Goal: Obtain resource: Download file/media

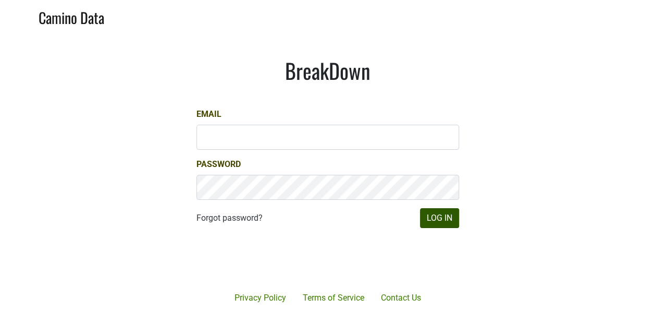
drag, startPoint x: 455, startPoint y: 226, endPoint x: 427, endPoint y: 216, distance: 30.3
click at [455, 226] on div at bounding box center [366, 259] width 214 height 119
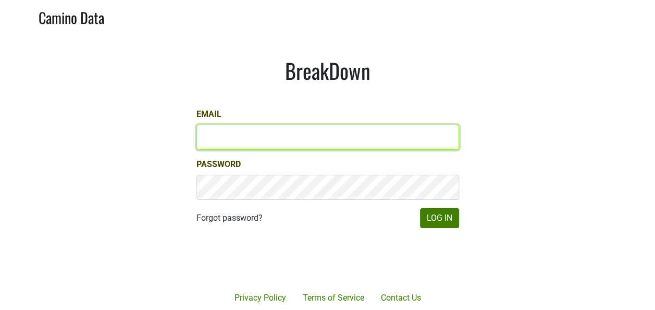
click at [327, 140] on input "Email" at bounding box center [328, 137] width 263 height 25
type input "keith@poggiocosta.com"
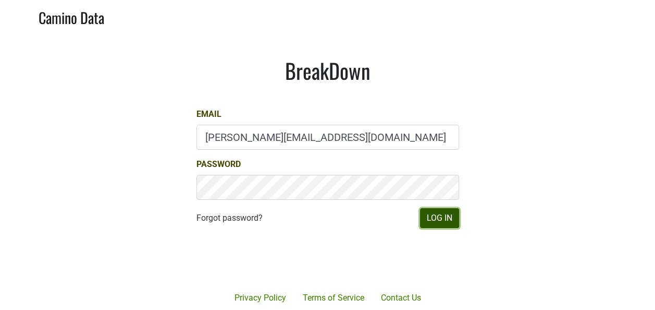
click at [449, 221] on button "Log In" at bounding box center [439, 218] width 39 height 20
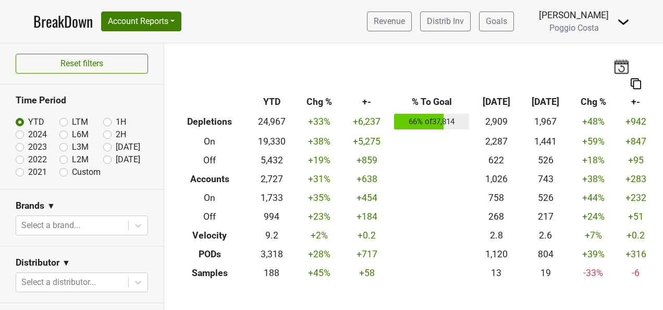
click at [116, 161] on label "[DATE]" at bounding box center [128, 159] width 25 height 13
click at [103, 161] on input "[DATE]" at bounding box center [124, 158] width 42 height 10
radio input "true"
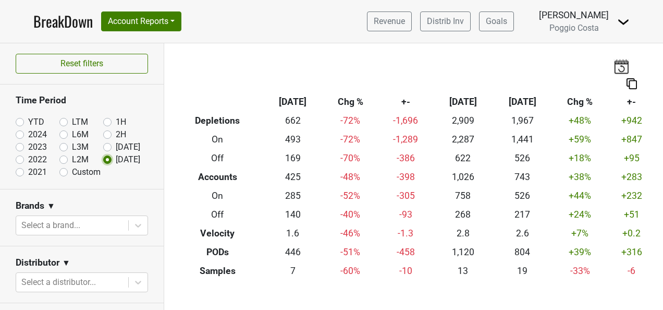
scroll to position [52, 0]
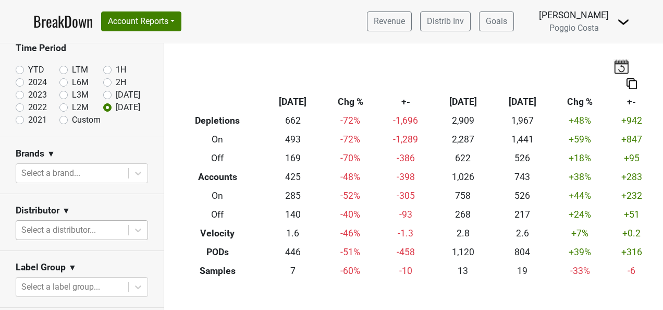
click at [83, 230] on body "BreakDown Account Reports SuperRanker Map Award Progress Chain Compliance CRM N…" at bounding box center [331, 155] width 663 height 310
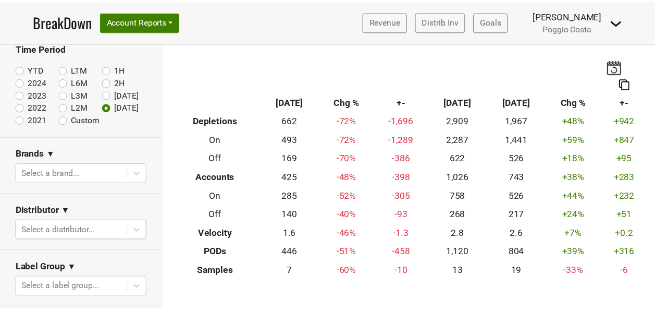
scroll to position [90, 0]
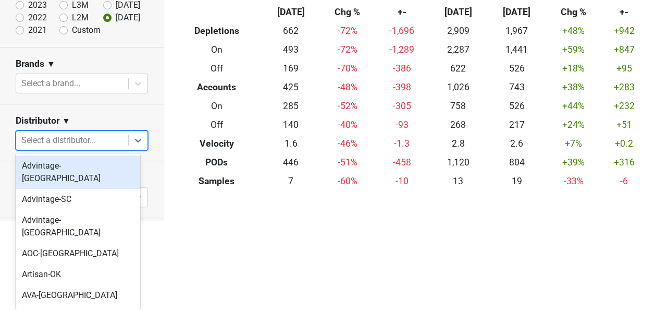
click at [83, 161] on div "Advintage-[GEOGRAPHIC_DATA]" at bounding box center [78, 171] width 125 height 33
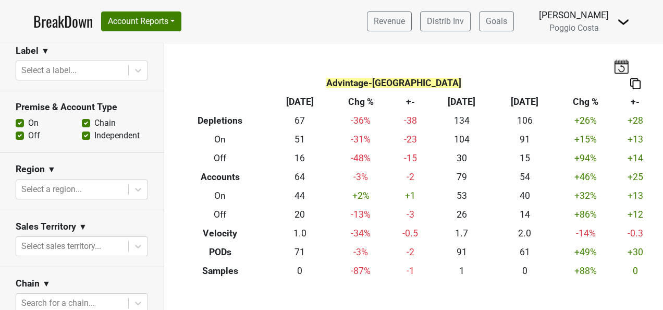
scroll to position [365, 0]
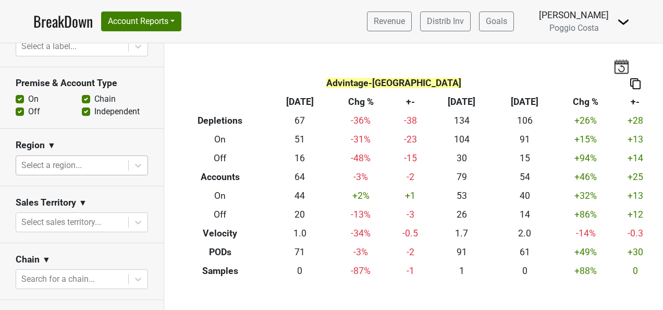
click at [92, 158] on div at bounding box center [72, 165] width 102 height 15
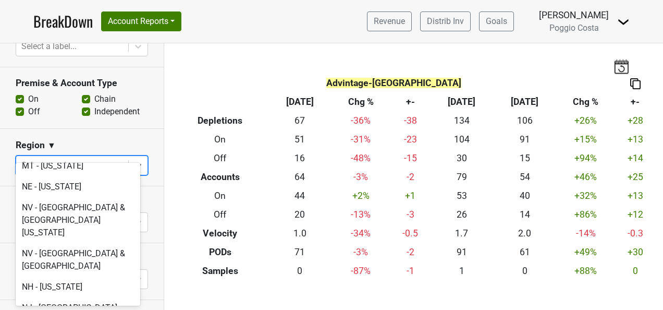
scroll to position [2190, 0]
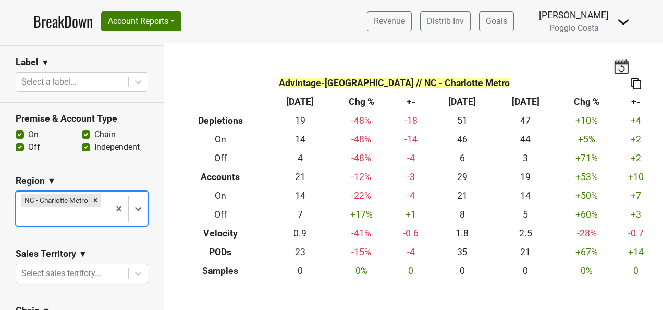
scroll to position [313, 0]
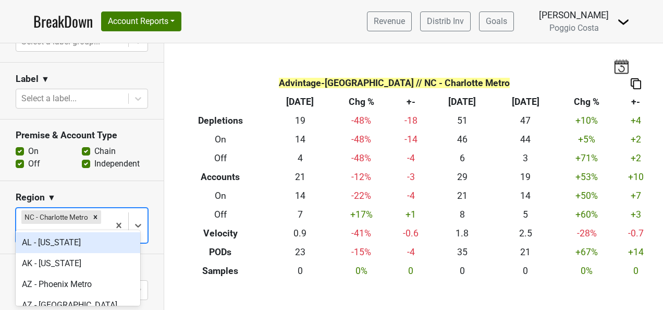
click at [59, 226] on div at bounding box center [62, 233] width 83 height 15
click at [128, 181] on section "Region ▼ option NC - Charlotte Metro, selected. option AL - Alabama focused, 1 …" at bounding box center [82, 217] width 164 height 73
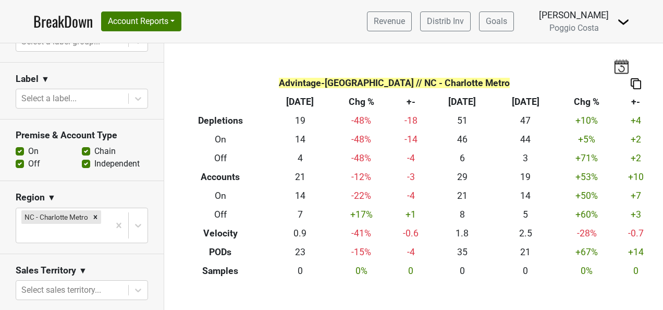
scroll to position [156, 0]
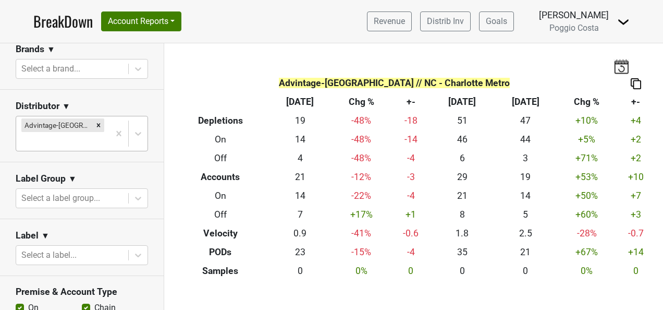
click at [95, 134] on div at bounding box center [62, 141] width 83 height 15
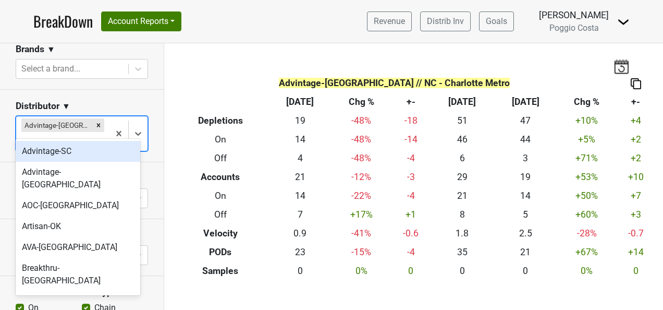
click at [74, 148] on div "Advintage-SC" at bounding box center [78, 151] width 125 height 21
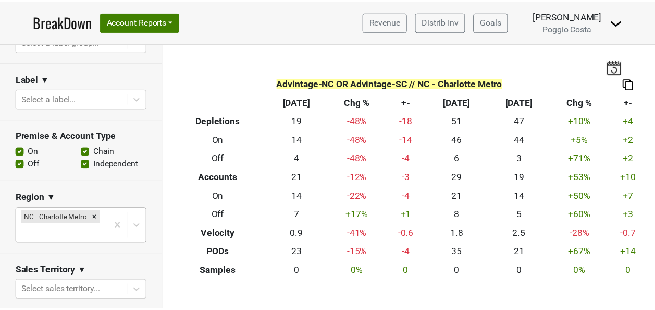
scroll to position [92, 0]
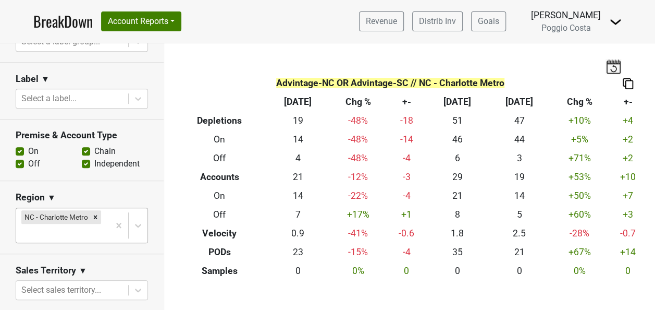
click at [65, 228] on body "BreakDown Account Reports SuperRanker Map Award Progress Chain Compliance CRM N…" at bounding box center [327, 155] width 655 height 310
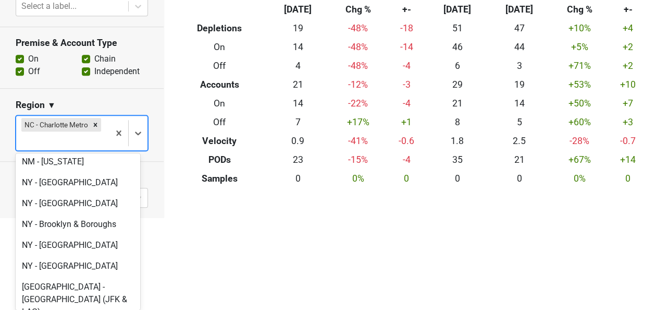
scroll to position [2503, 0]
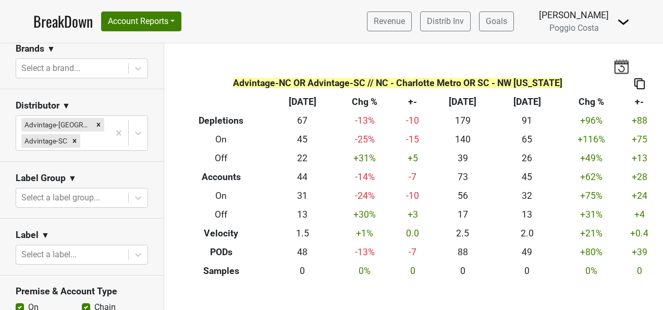
scroll to position [156, 0]
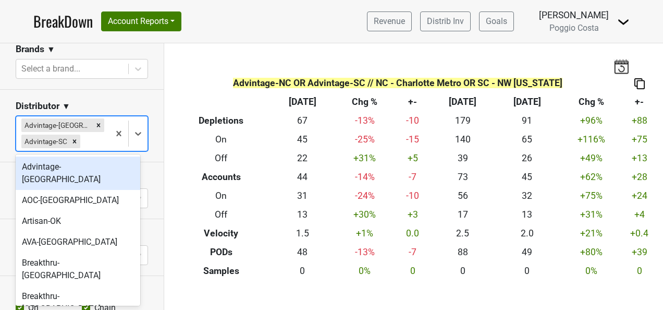
click at [90, 135] on div at bounding box center [93, 141] width 22 height 15
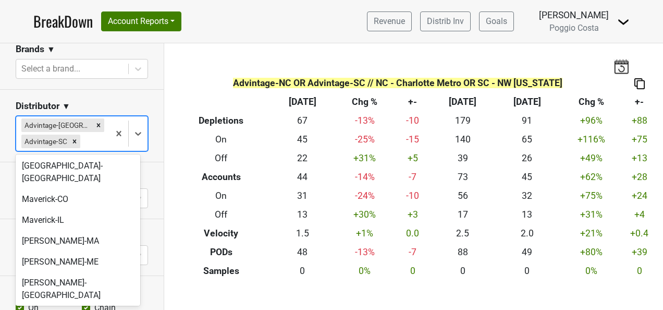
scroll to position [313, 0]
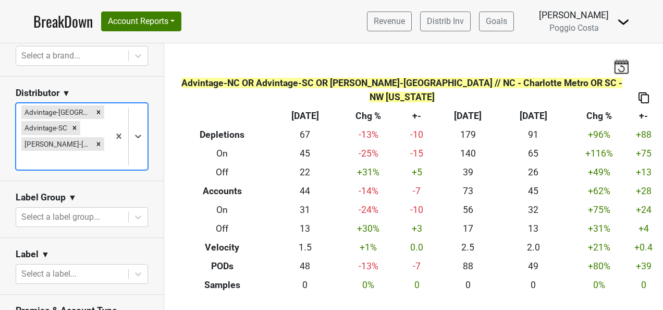
scroll to position [156, 0]
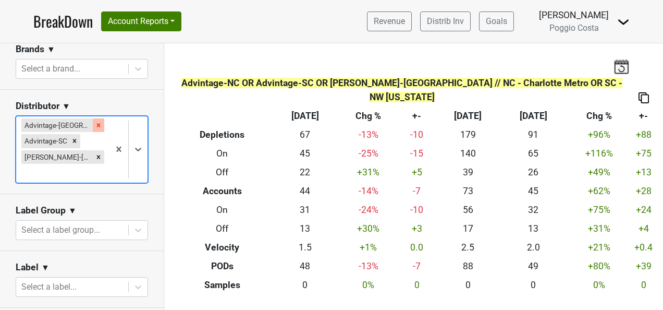
click at [95, 122] on icon "Remove Advintage-NC" at bounding box center [98, 124] width 7 height 7
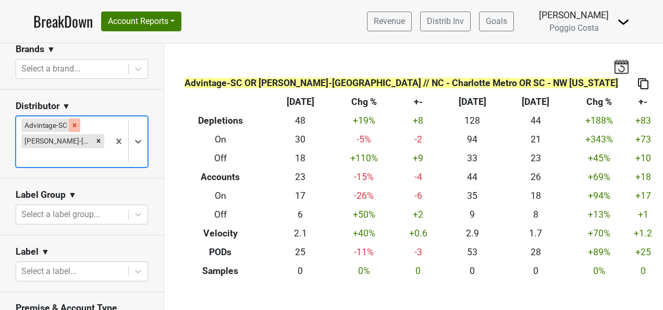
click at [72, 122] on icon "Remove Advintage-SC" at bounding box center [74, 124] width 7 height 7
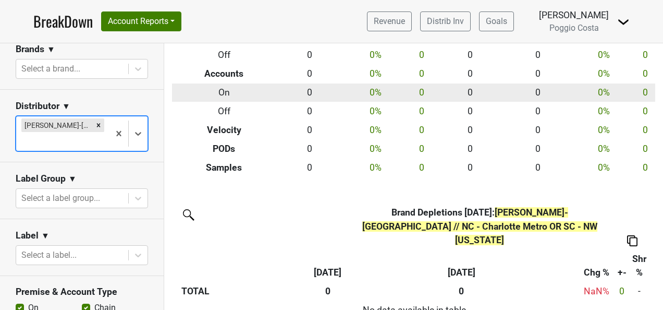
scroll to position [0, 0]
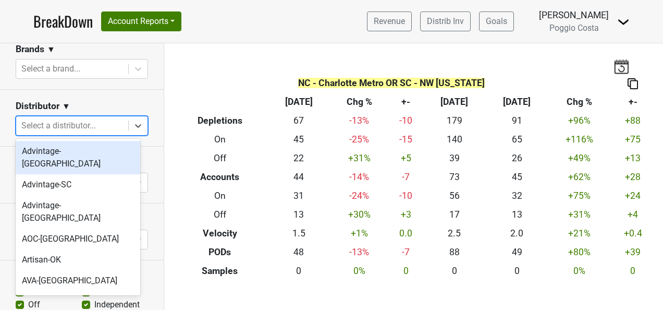
click at [107, 128] on div at bounding box center [72, 125] width 102 height 15
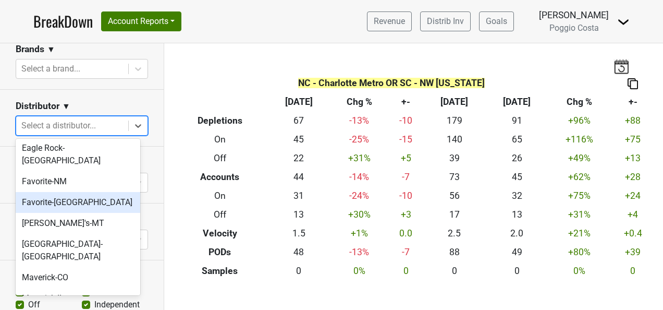
scroll to position [313, 0]
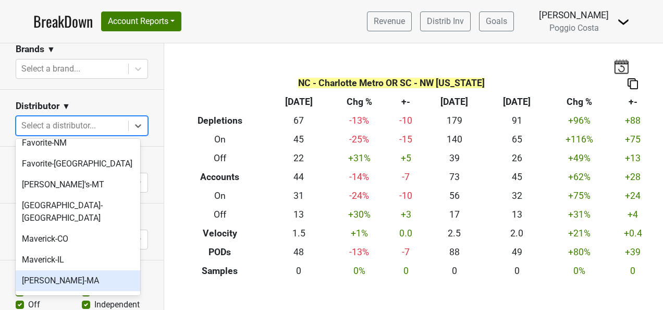
click at [110, 270] on div "[PERSON_NAME]-MA" at bounding box center [78, 280] width 125 height 21
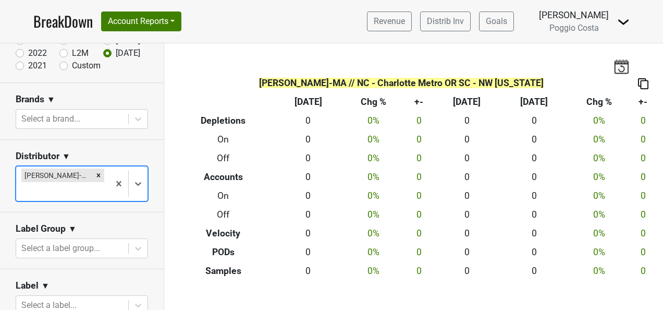
scroll to position [0, 0]
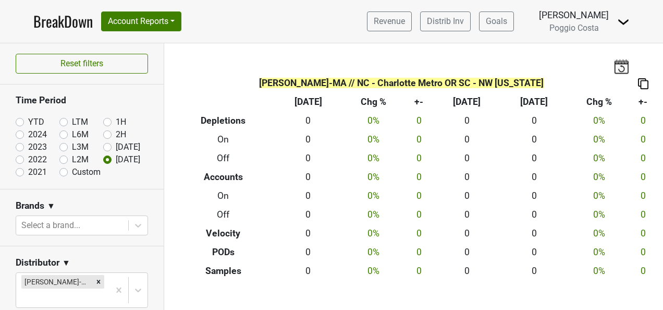
click at [130, 195] on section "Brands ▼ Select a brand..." at bounding box center [82, 217] width 164 height 57
click at [95, 278] on icon "Remove MS Walker-MA" at bounding box center [98, 281] width 7 height 7
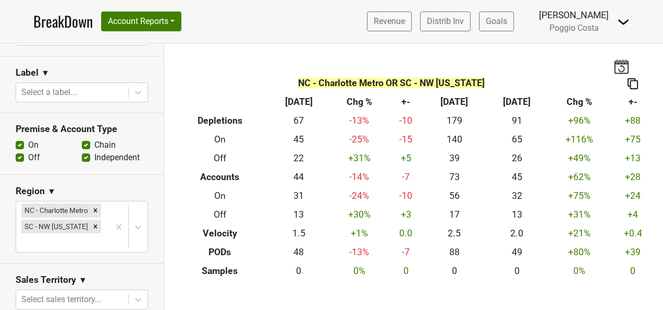
scroll to position [313, 0]
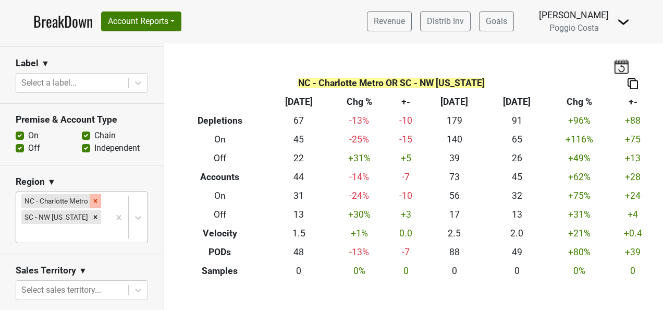
click at [92, 201] on icon "Remove NC - Charlotte Metro" at bounding box center [95, 200] width 7 height 7
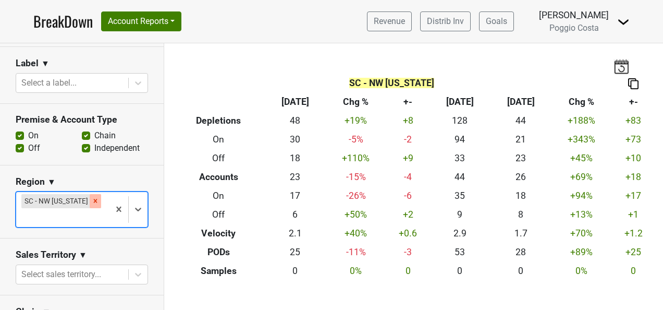
click at [93, 198] on icon "Remove SC - NW South Carolina" at bounding box center [95, 200] width 7 height 7
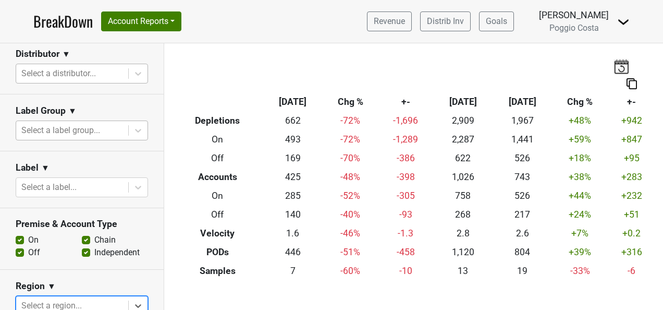
scroll to position [156, 0]
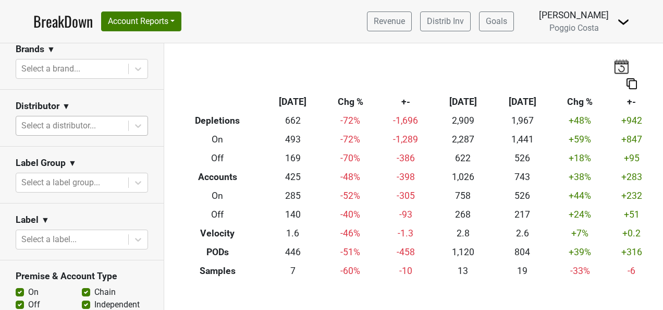
click at [76, 126] on div at bounding box center [72, 125] width 102 height 15
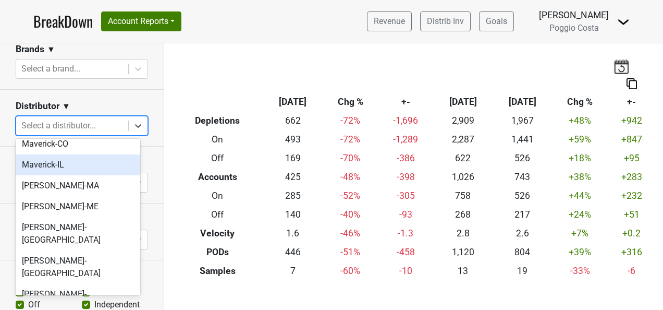
scroll to position [417, 0]
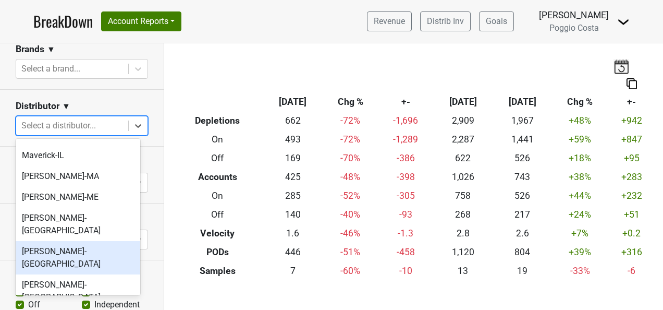
click at [89, 241] on div "[PERSON_NAME]-[GEOGRAPHIC_DATA]" at bounding box center [78, 257] width 125 height 33
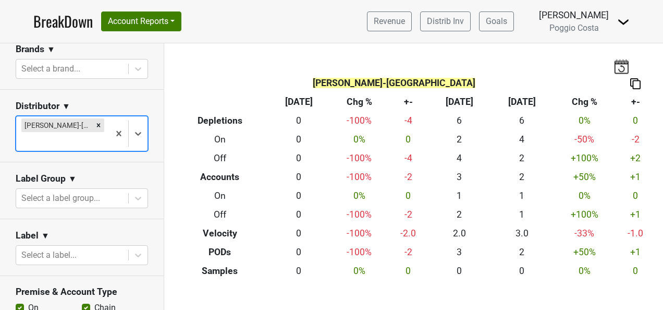
scroll to position [104, 0]
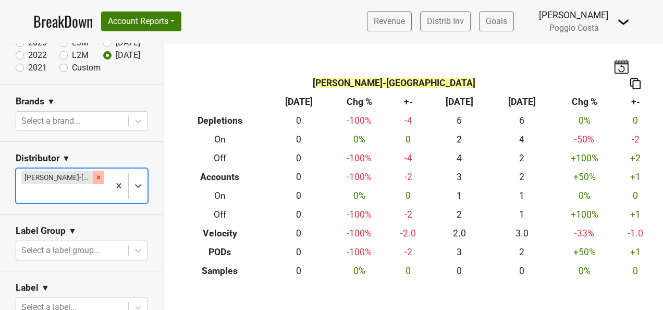
click at [95, 176] on icon "Remove MS Walker-NJ" at bounding box center [98, 177] width 7 height 7
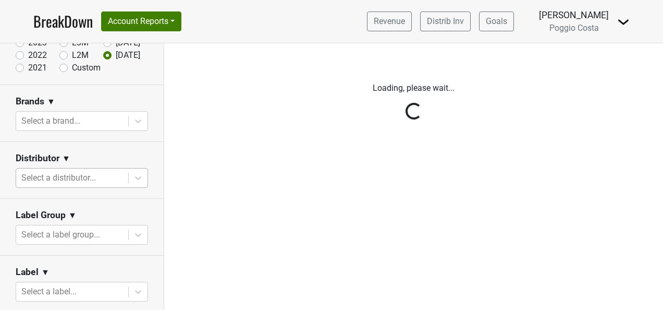
click at [87, 171] on div "Reset filters Time Period YTD LTM 1H 2024 L6M 2H 2023 L3M Sep '25 2022 L2M Oct …" at bounding box center [82, 176] width 164 height 266
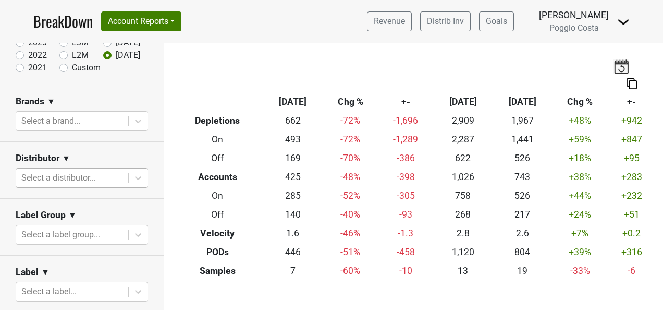
click at [87, 181] on div at bounding box center [72, 178] width 102 height 15
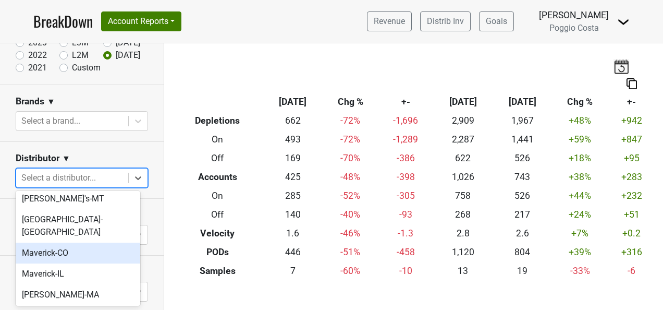
scroll to position [365, 0]
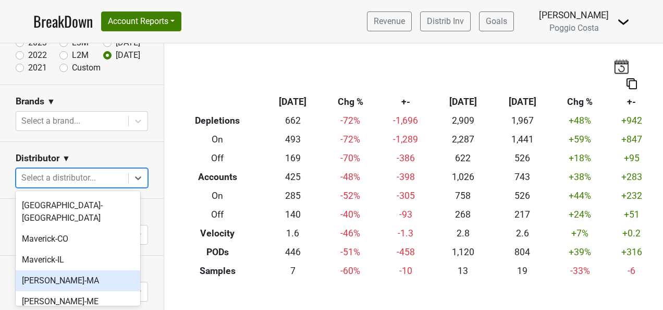
click at [99, 270] on div "[PERSON_NAME]-MA" at bounding box center [78, 280] width 125 height 21
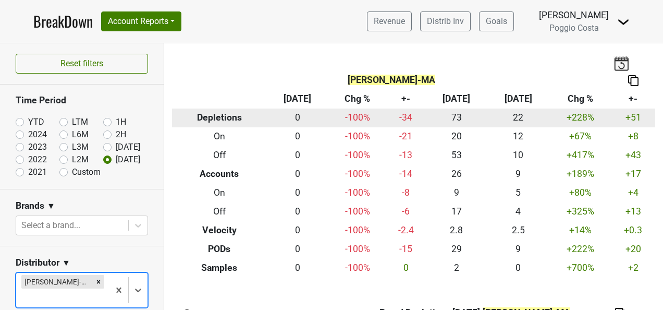
scroll to position [0, 0]
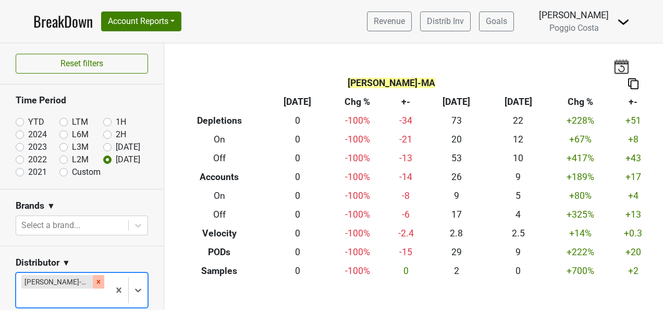
click at [95, 278] on icon "Remove MS Walker-MA" at bounding box center [98, 281] width 7 height 7
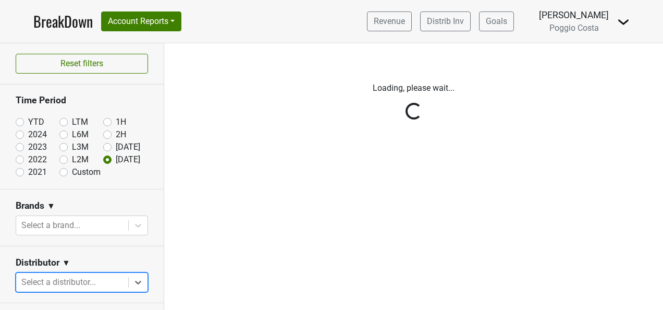
click at [84, 277] on div "Reset filters Time Period YTD LTM 1H 2024 L6M 2H 2023 L3M Sep '25 2022 L2M Oct …" at bounding box center [82, 176] width 164 height 266
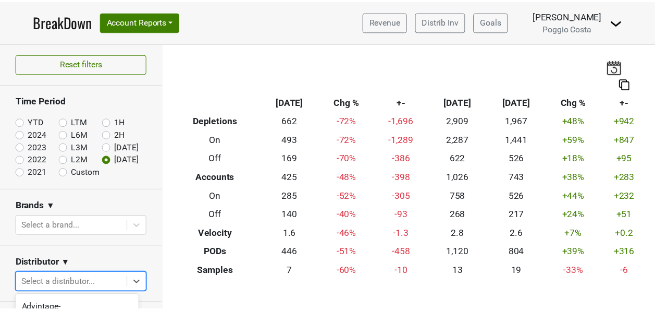
scroll to position [142, 0]
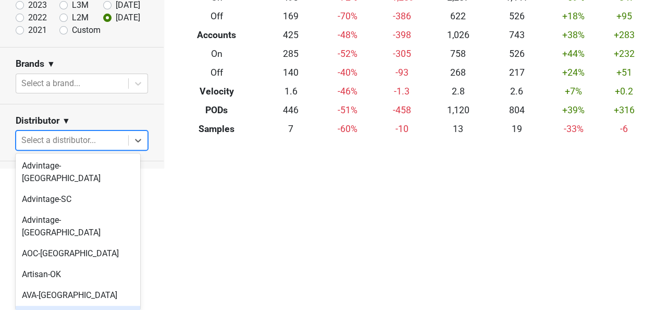
click at [78, 168] on body "BreakDown Account Reports SuperRanker Map Award Progress Chain Compliance CRM N…" at bounding box center [327, 13] width 655 height 310
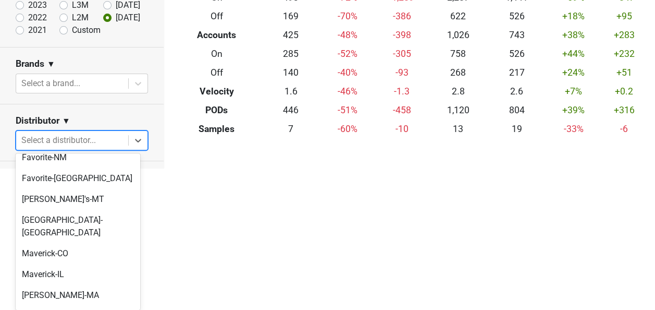
scroll to position [365, 0]
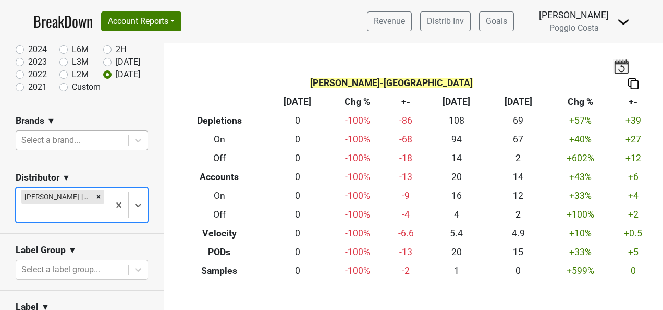
scroll to position [0, 0]
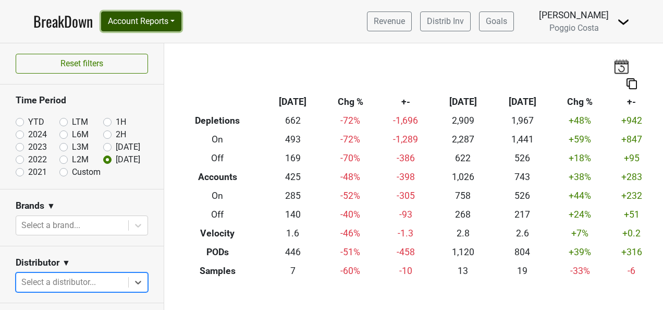
click at [147, 20] on button "Account Reports" at bounding box center [141, 21] width 80 height 20
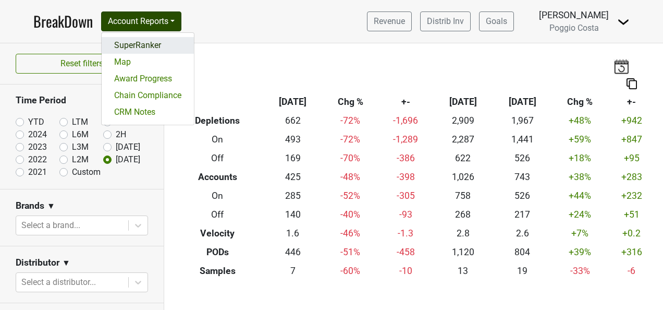
click at [155, 46] on link "SuperRanker" at bounding box center [148, 45] width 92 height 17
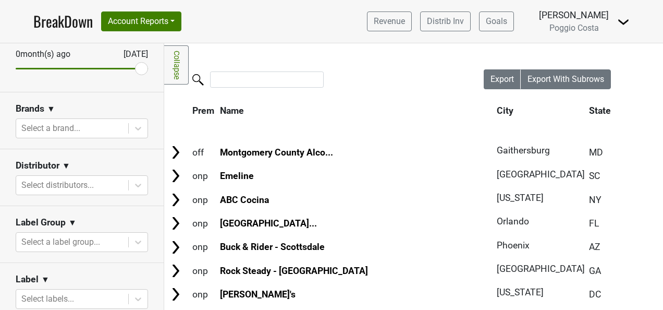
scroll to position [156, 0]
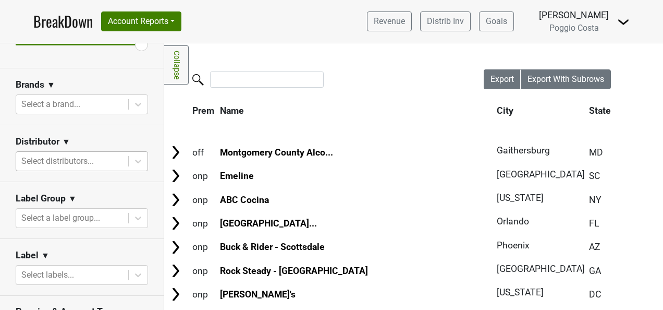
click at [86, 164] on div at bounding box center [72, 161] width 102 height 15
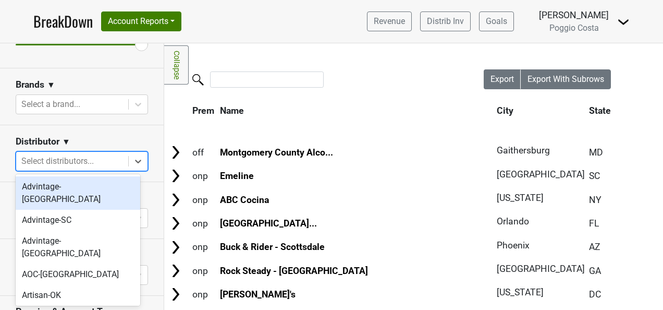
click at [89, 186] on div "Advintage-[GEOGRAPHIC_DATA]" at bounding box center [78, 192] width 125 height 33
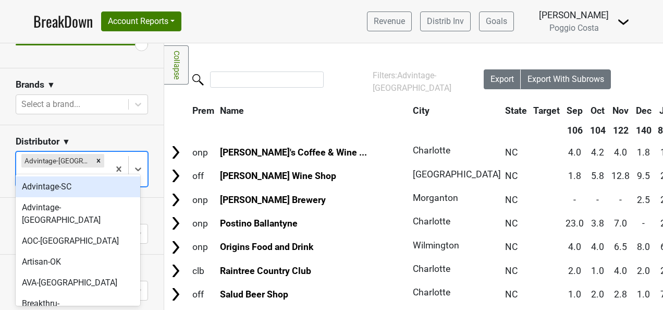
click at [86, 169] on div at bounding box center [62, 176] width 83 height 15
click at [93, 189] on div "Advintage-SC" at bounding box center [78, 186] width 125 height 21
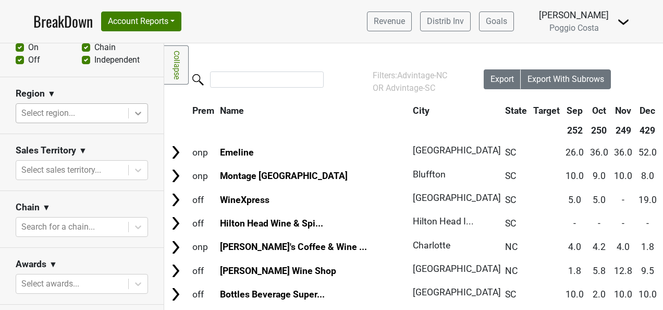
scroll to position [469, 0]
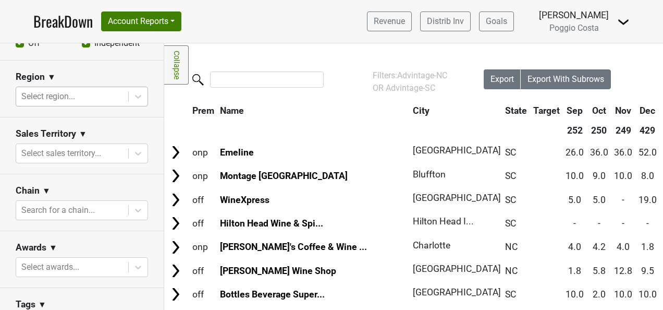
click at [83, 97] on div at bounding box center [72, 96] width 102 height 15
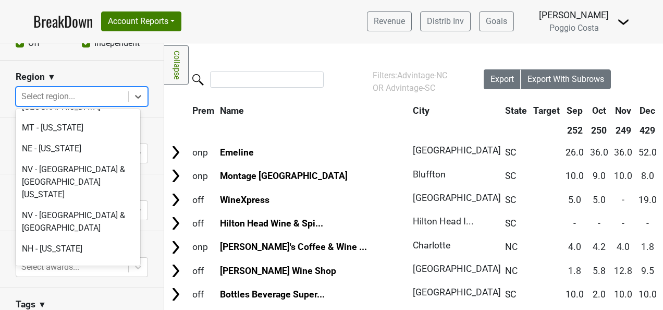
scroll to position [2138, 0]
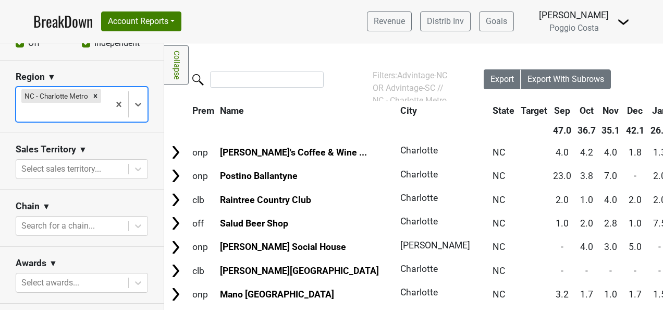
click at [87, 115] on div at bounding box center [62, 112] width 83 height 15
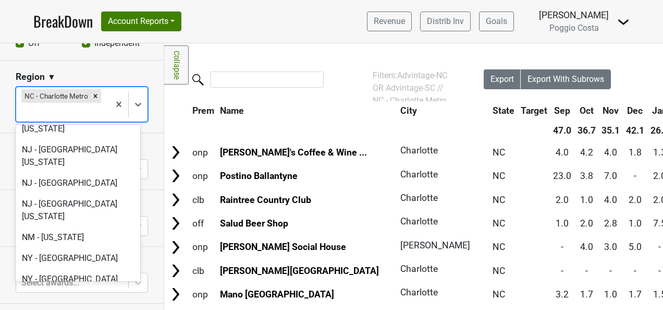
scroll to position [2451, 0]
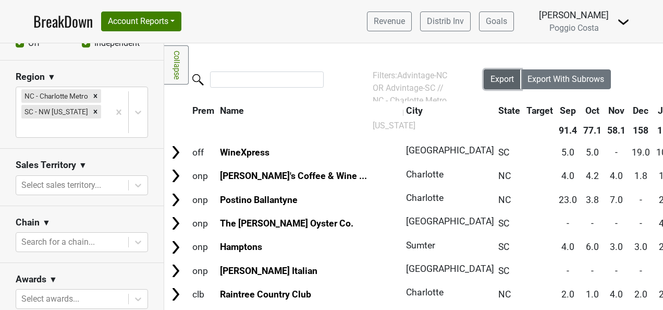
click at [495, 83] on span "Export" at bounding box center [502, 79] width 23 height 10
click at [318, 21] on nav "BreakDown Account Reports SuperRanker Map Award Progress Chain Compliance CRM N…" at bounding box center [331, 21] width 613 height 43
